Goal: Task Accomplishment & Management: Manage account settings

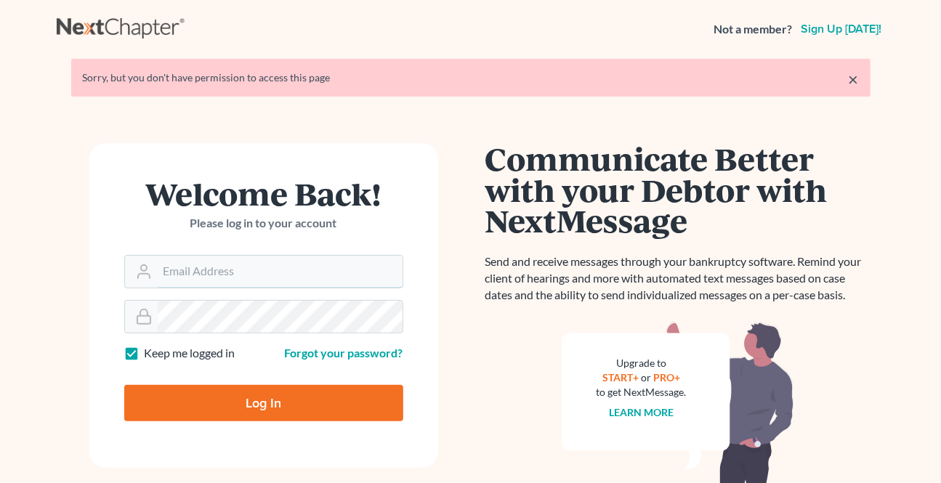
type input "[EMAIL_ADDRESS][DOMAIN_NAME]"
drag, startPoint x: 0, startPoint y: 0, endPoint x: 202, endPoint y: 401, distance: 448.9
click at [202, 401] on input "Log In" at bounding box center [263, 403] width 279 height 36
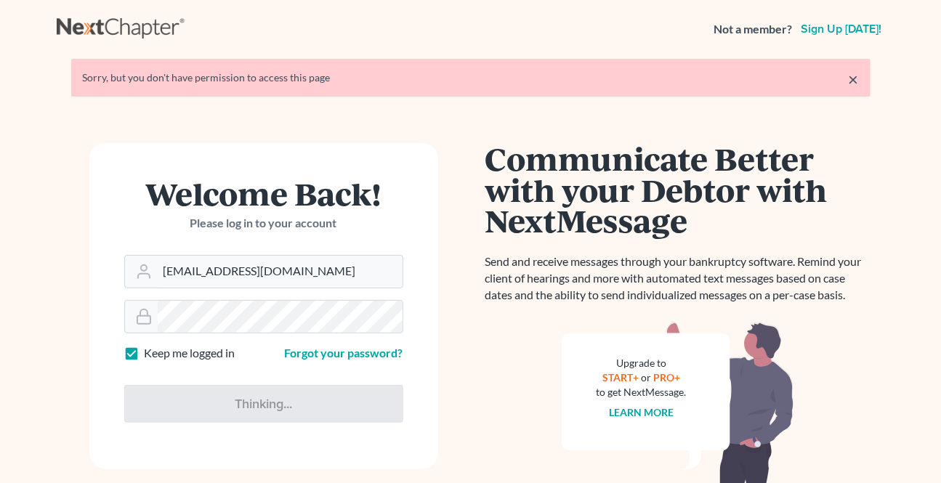
type input "Thinking..."
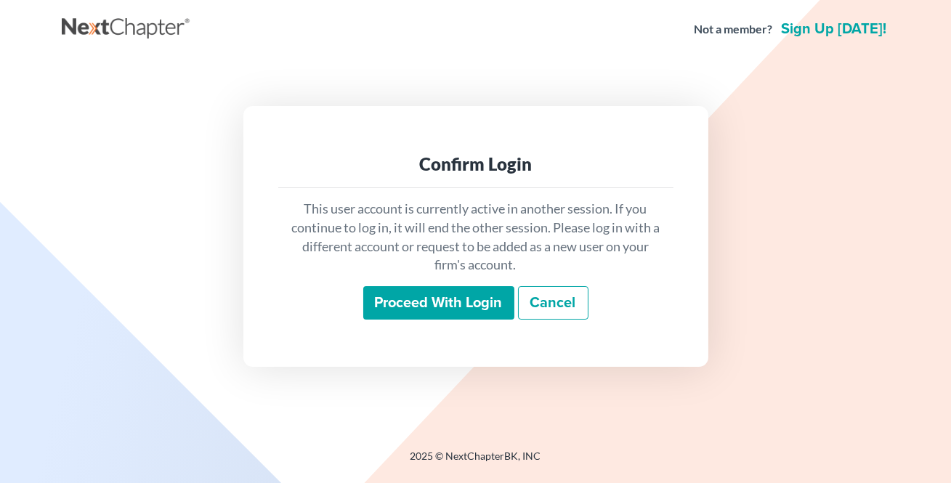
click at [390, 318] on input "Proceed with login" at bounding box center [438, 302] width 151 height 33
